Goal: Information Seeking & Learning: Learn about a topic

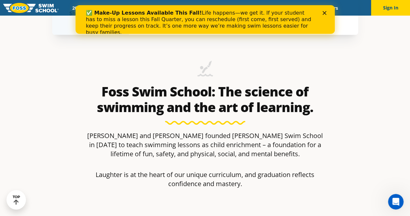
click at [324, 14] on icon "Close" at bounding box center [324, 13] width 4 height 4
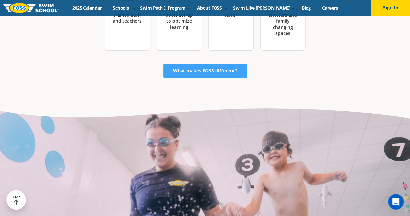
scroll to position [1081, 0]
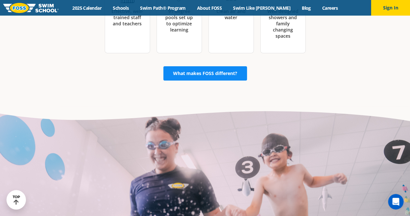
click at [240, 66] on link "What makes FOSS different?" at bounding box center [205, 73] width 84 height 14
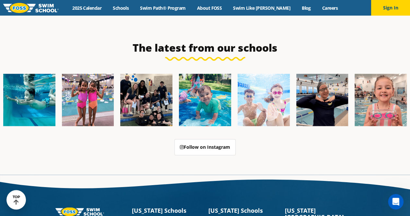
scroll to position [1633, 0]
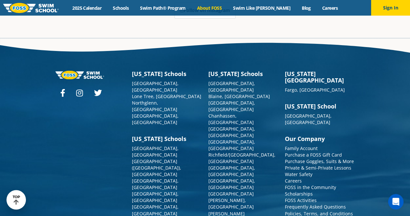
click at [217, 6] on link "About FOSS" at bounding box center [209, 8] width 36 height 6
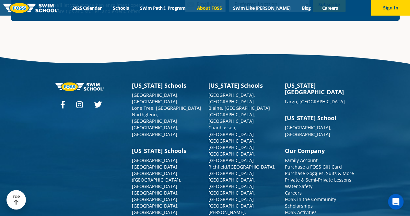
scroll to position [1696, 0]
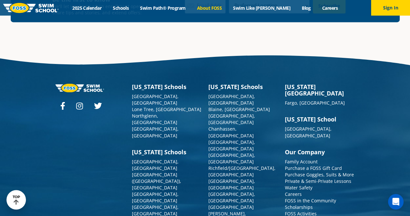
scroll to position [1715, 0]
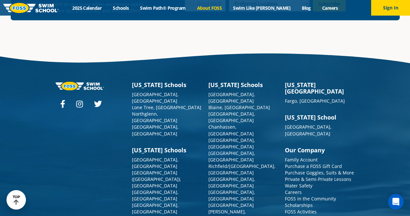
click at [320, 214] on link "Frequently Asked Questions" at bounding box center [315, 217] width 61 height 6
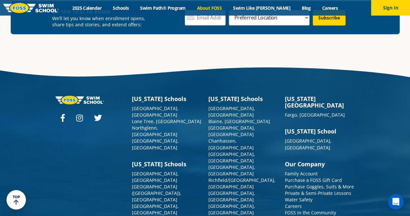
scroll to position [1710, 0]
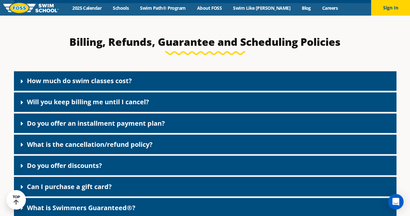
scroll to position [685, 0]
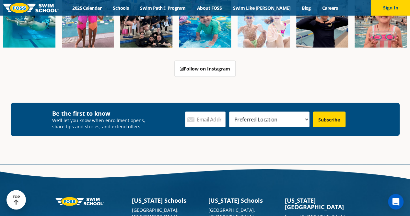
scroll to position [734, 0]
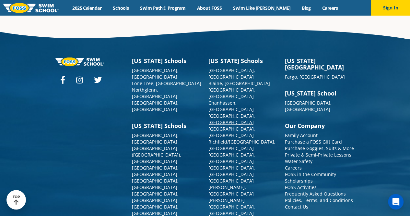
click at [224, 113] on link "[GEOGRAPHIC_DATA], [GEOGRAPHIC_DATA]" at bounding box center [232, 119] width 47 height 13
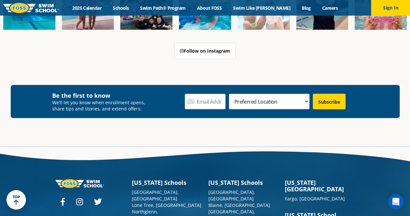
scroll to position [612, 0]
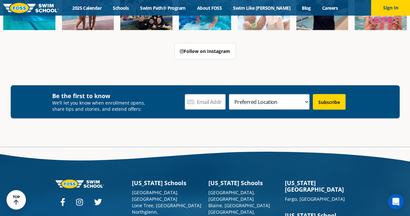
scroll to position [612, 0]
click at [22, 7] on img at bounding box center [30, 8] width 55 height 10
